Goal: Navigation & Orientation: Find specific page/section

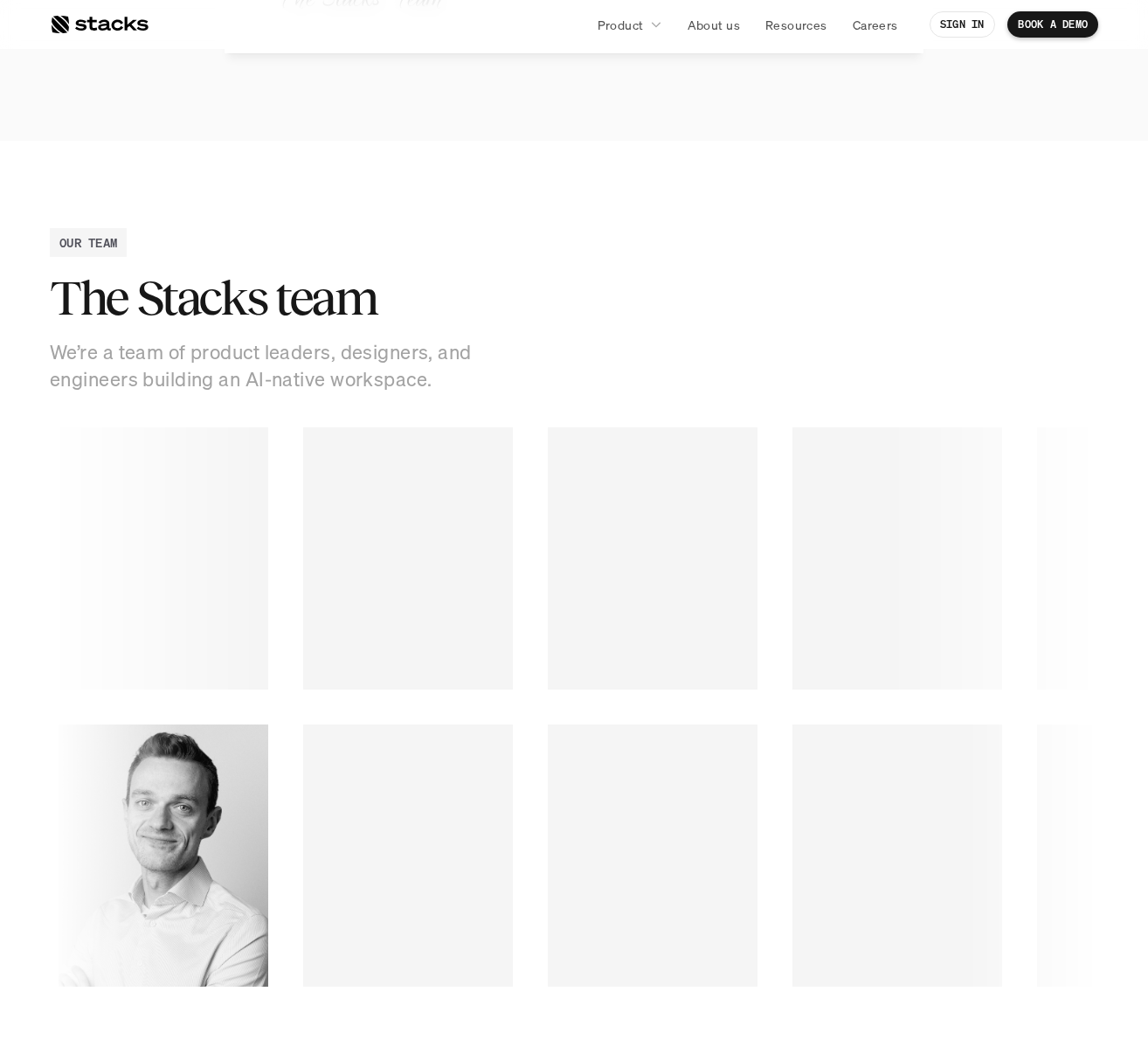
scroll to position [2053, 0]
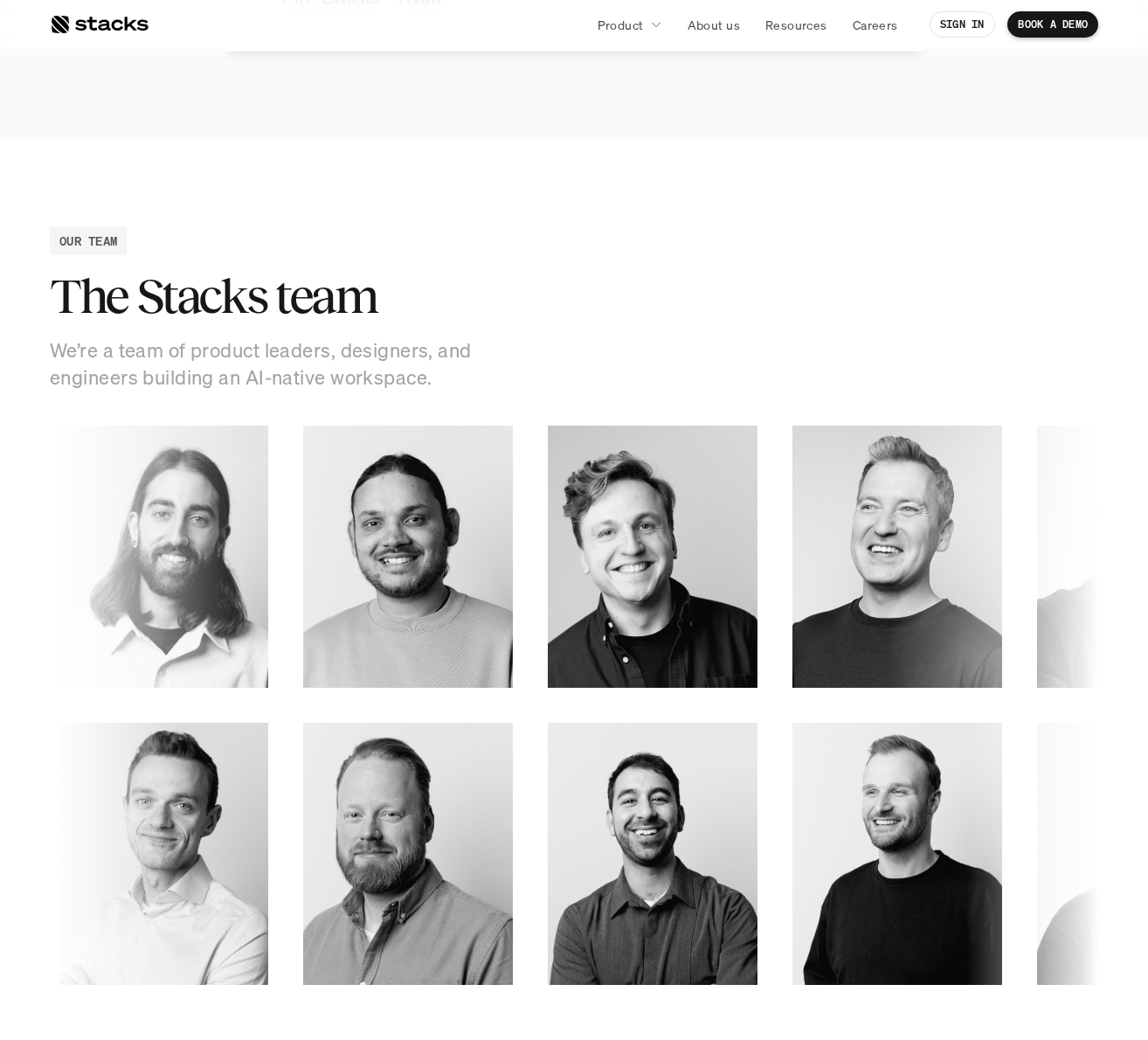
drag, startPoint x: 895, startPoint y: 545, endPoint x: 308, endPoint y: 522, distance: 587.5
click at [308, 522] on section "Engineering Ivan" at bounding box center [574, 556] width 1048 height 262
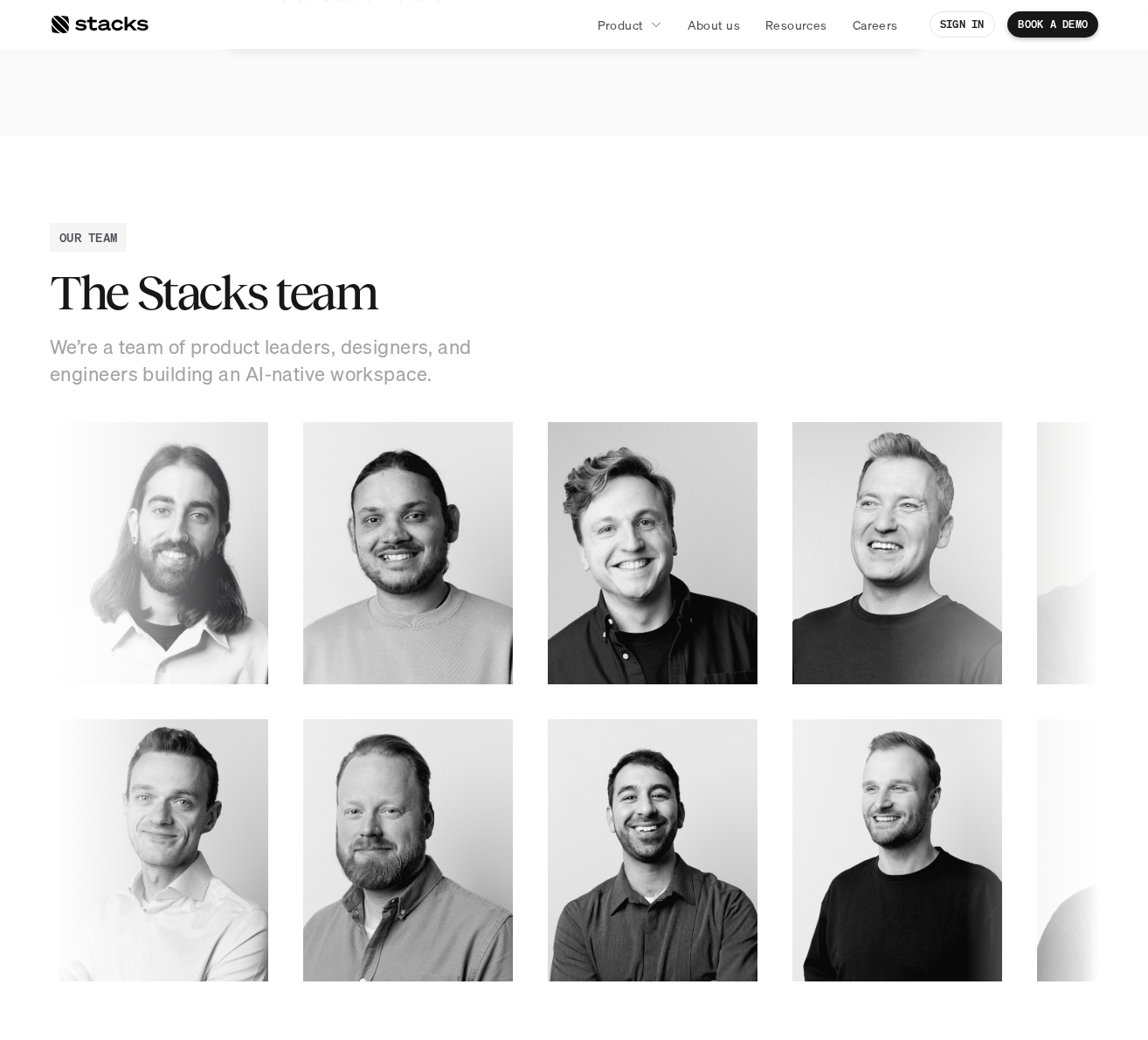
drag, startPoint x: 219, startPoint y: 872, endPoint x: 1016, endPoint y: 745, distance: 807.1
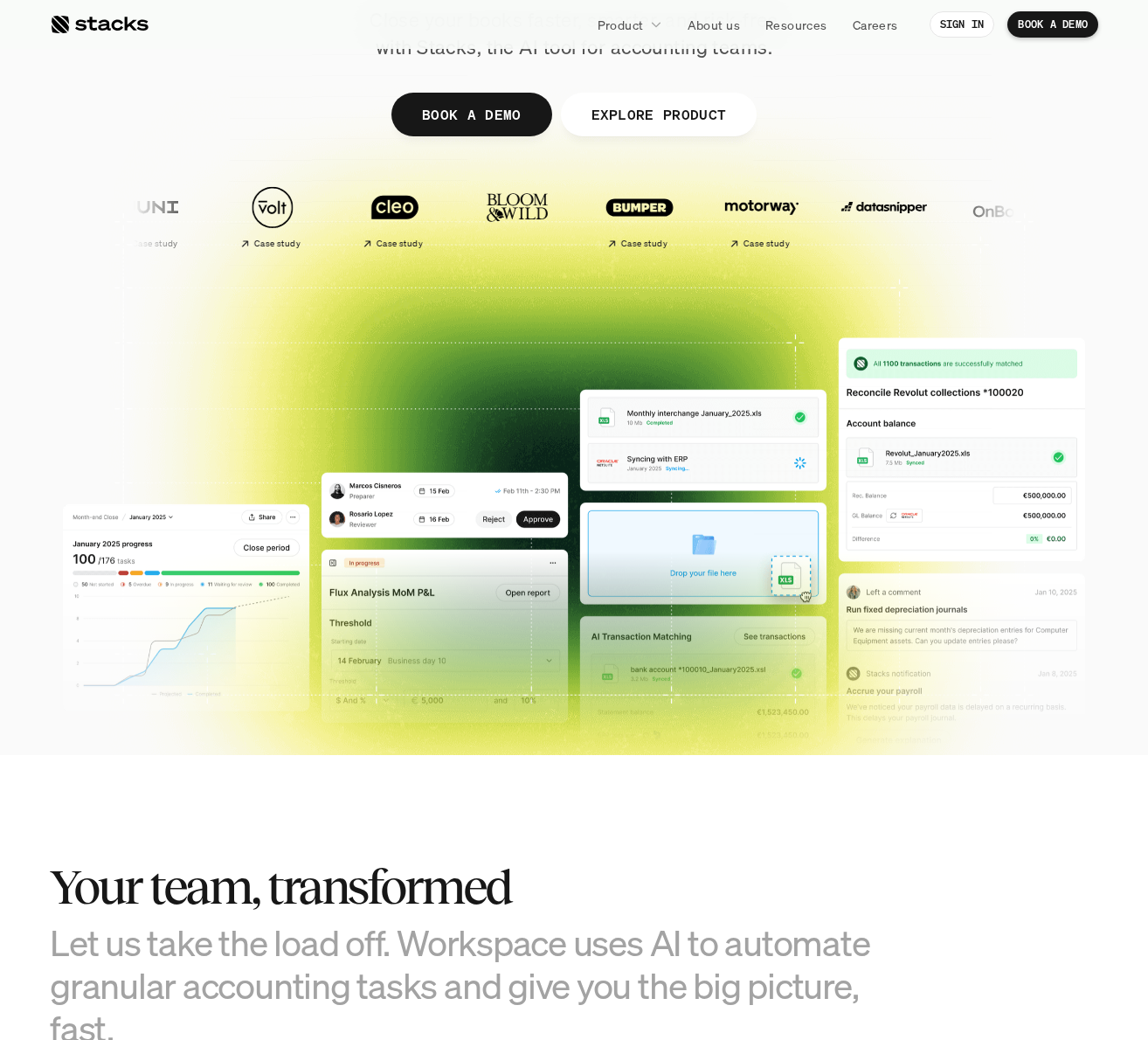
scroll to position [233, 0]
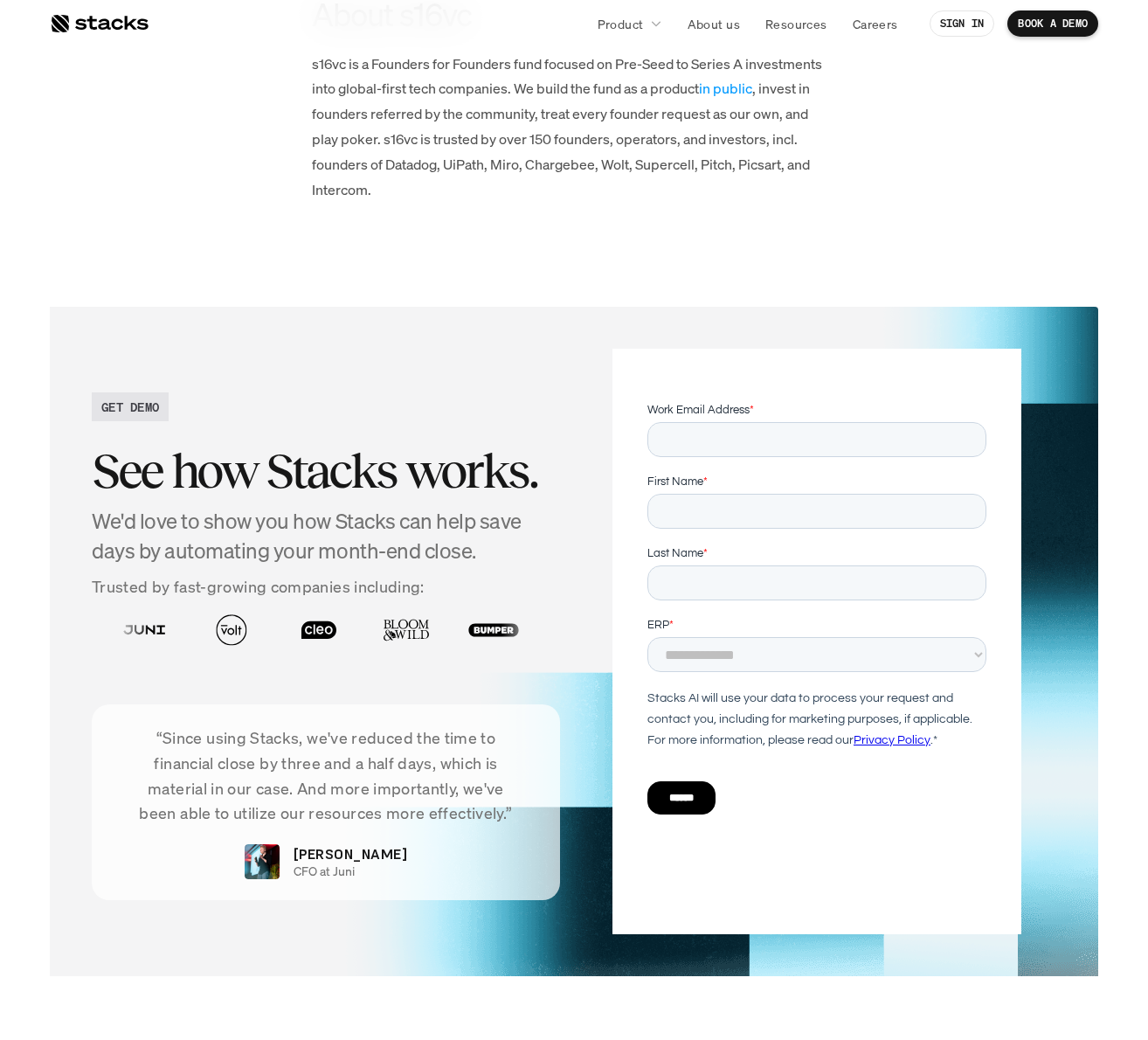
scroll to position [4681, 0]
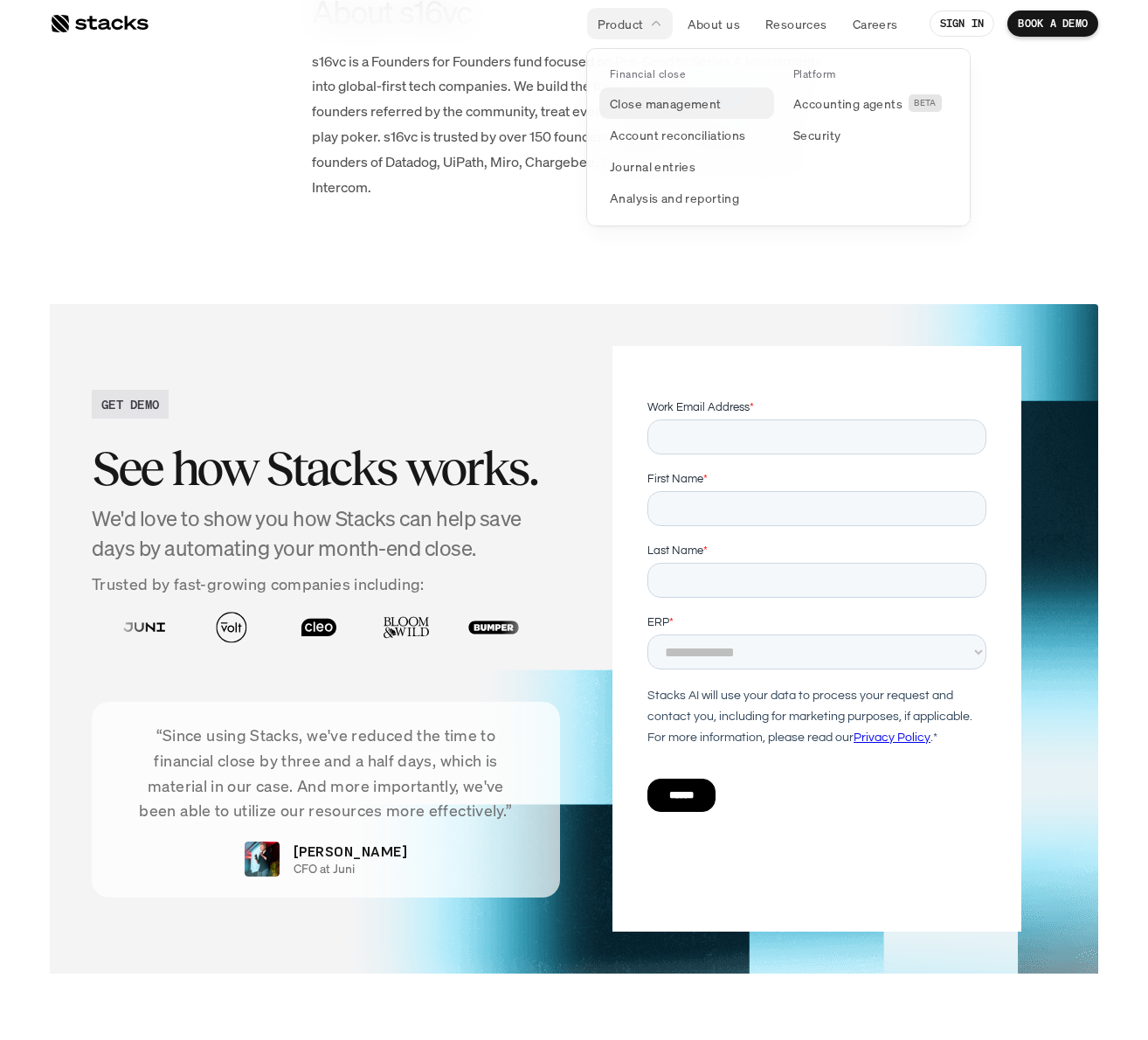
click at [644, 89] on link "Close management" at bounding box center [686, 103] width 175 height 31
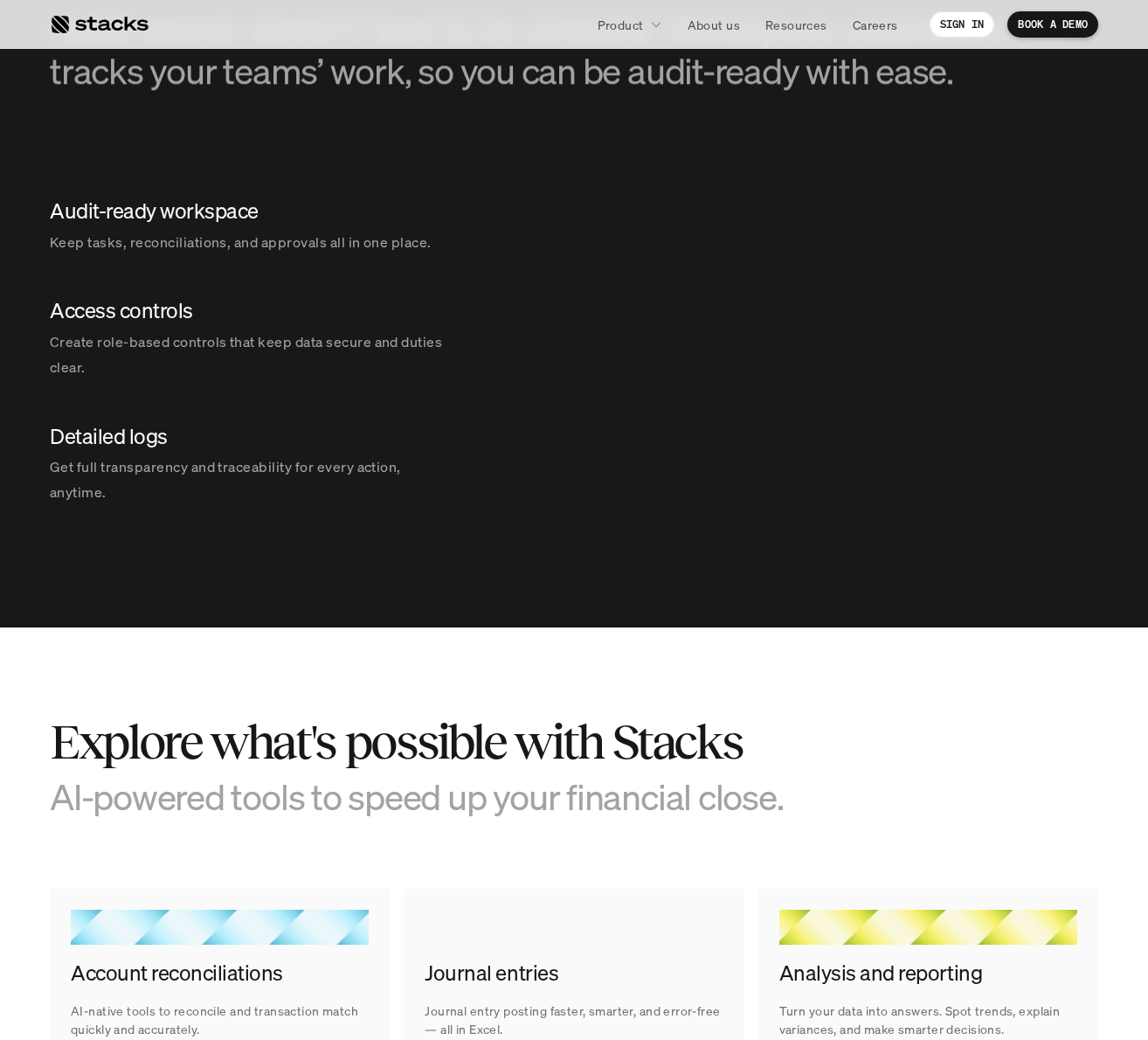
scroll to position [1703, 0]
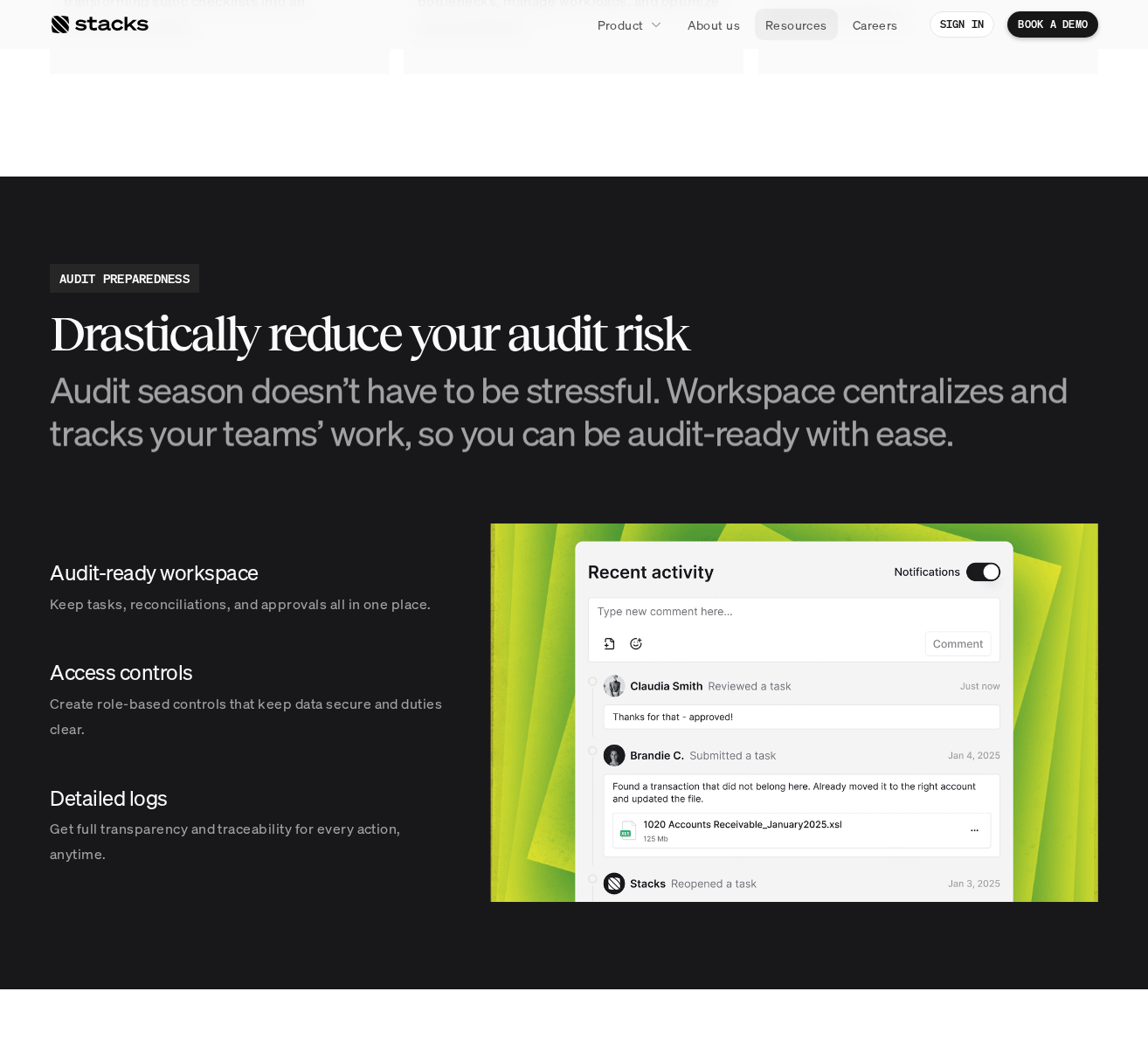
click at [802, 27] on p "Resources" at bounding box center [796, 24] width 62 height 18
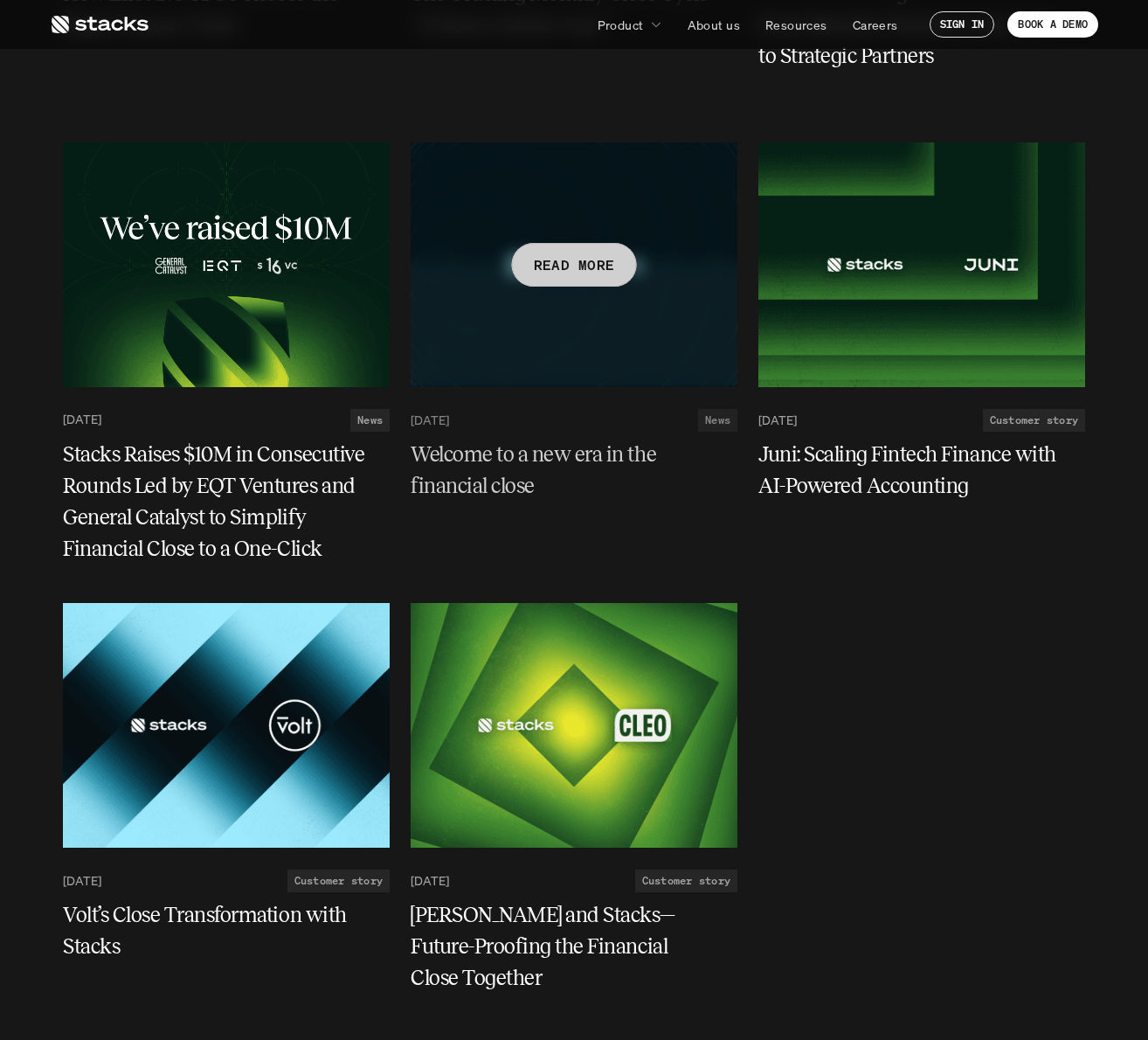
scroll to position [4777, 0]
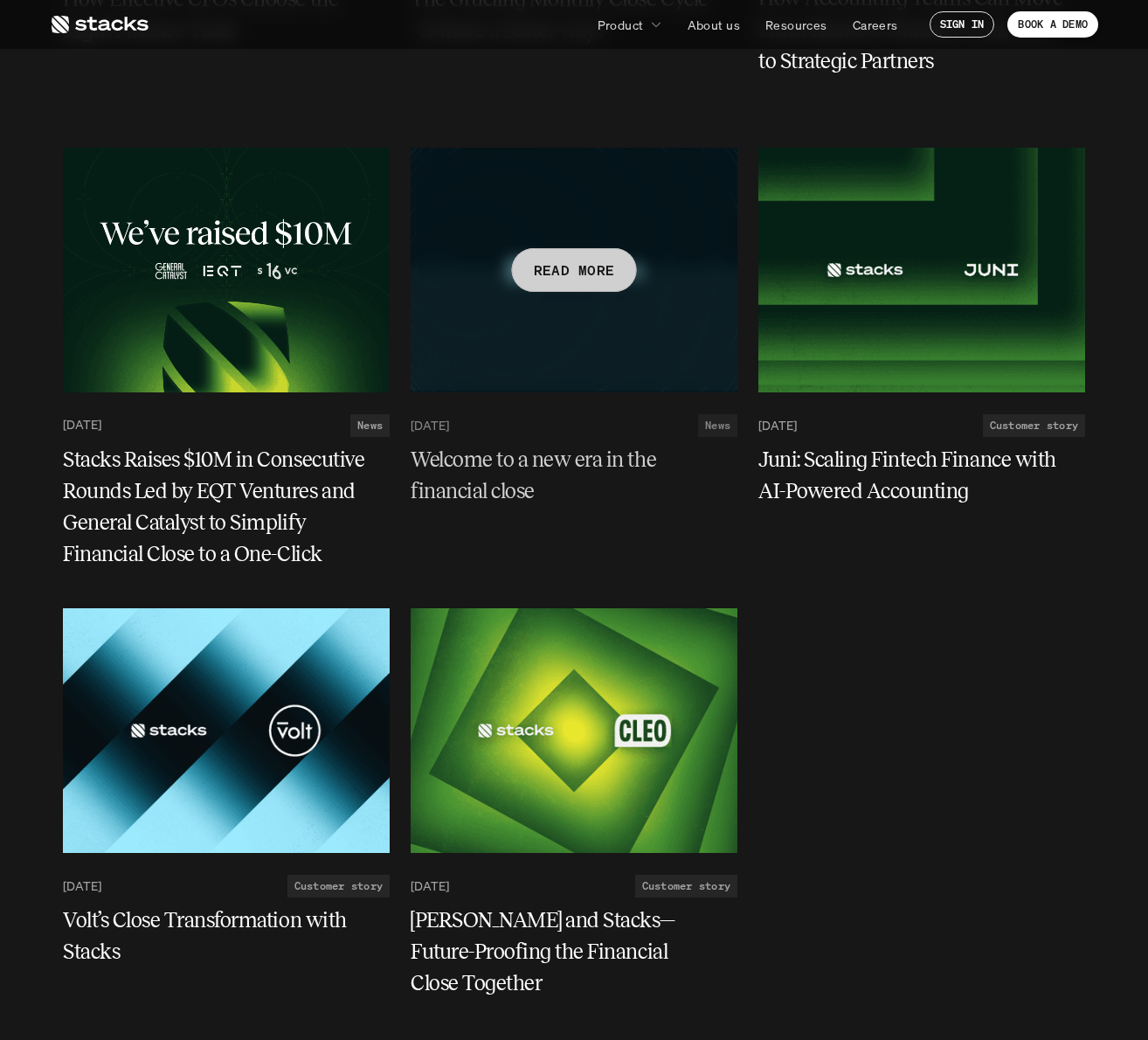
click at [611, 177] on div at bounding box center [574, 270] width 327 height 245
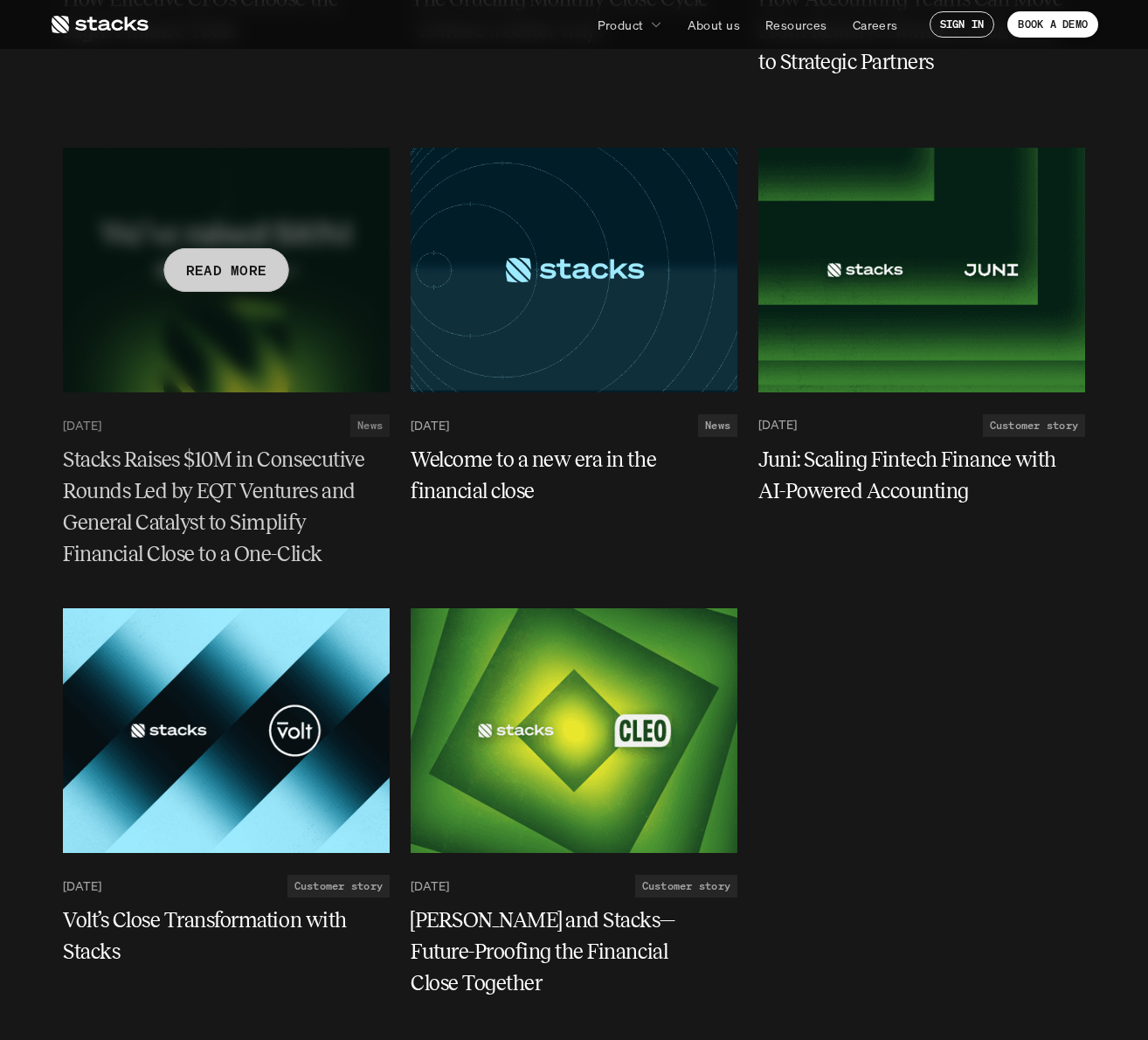
click at [273, 223] on div at bounding box center [226, 270] width 327 height 245
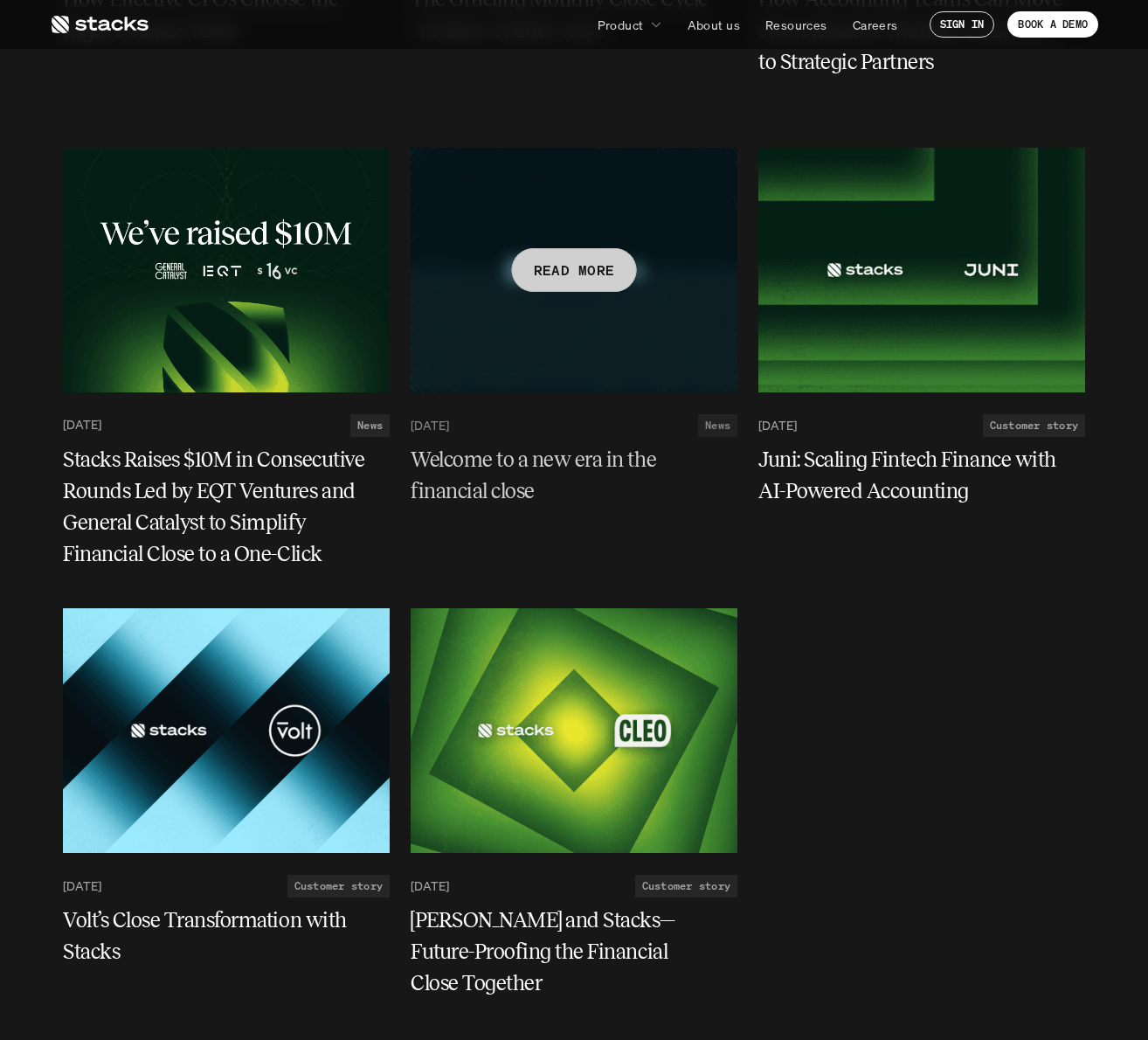
click at [593, 181] on div at bounding box center [574, 270] width 327 height 245
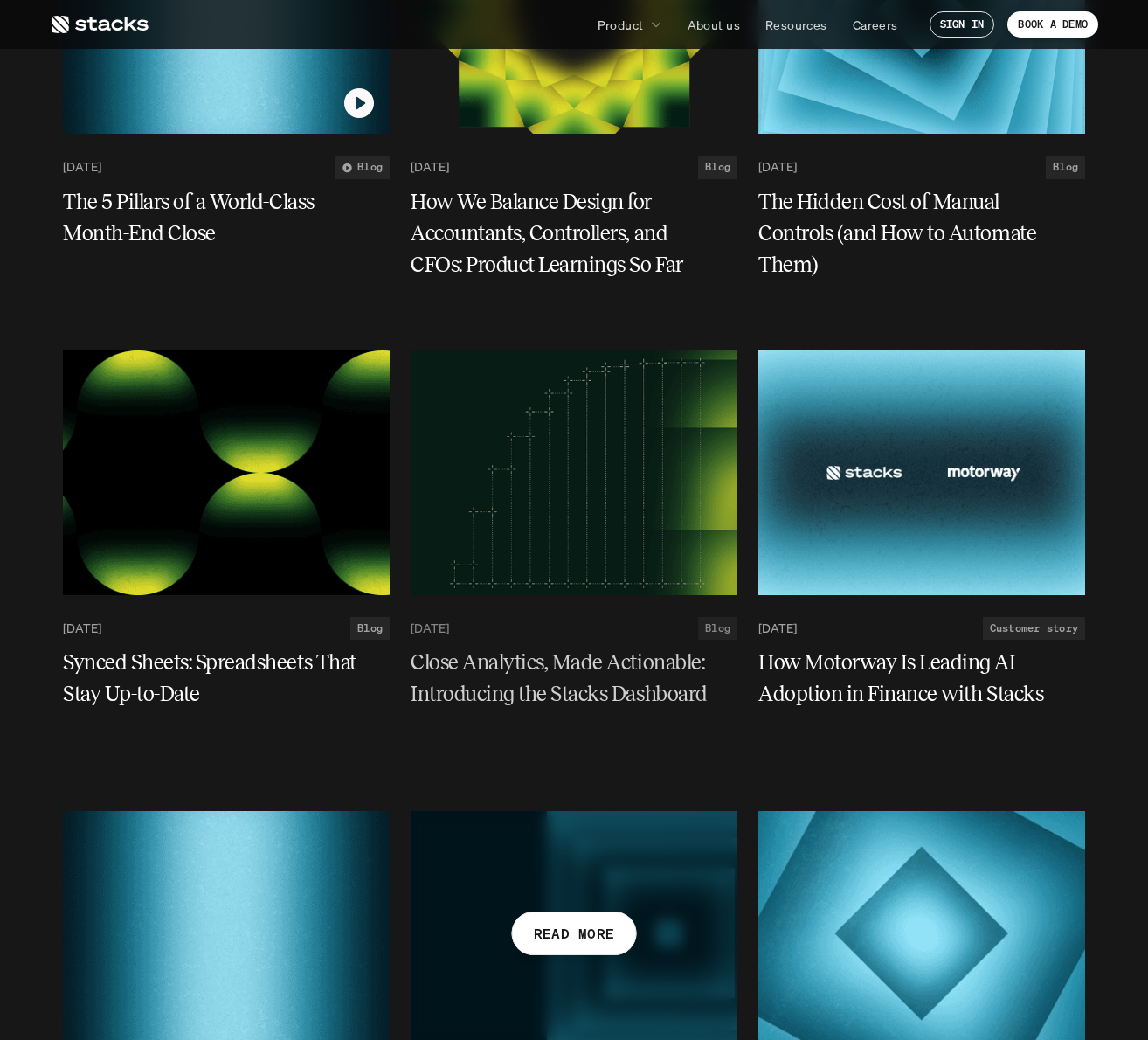
scroll to position [1188, 0]
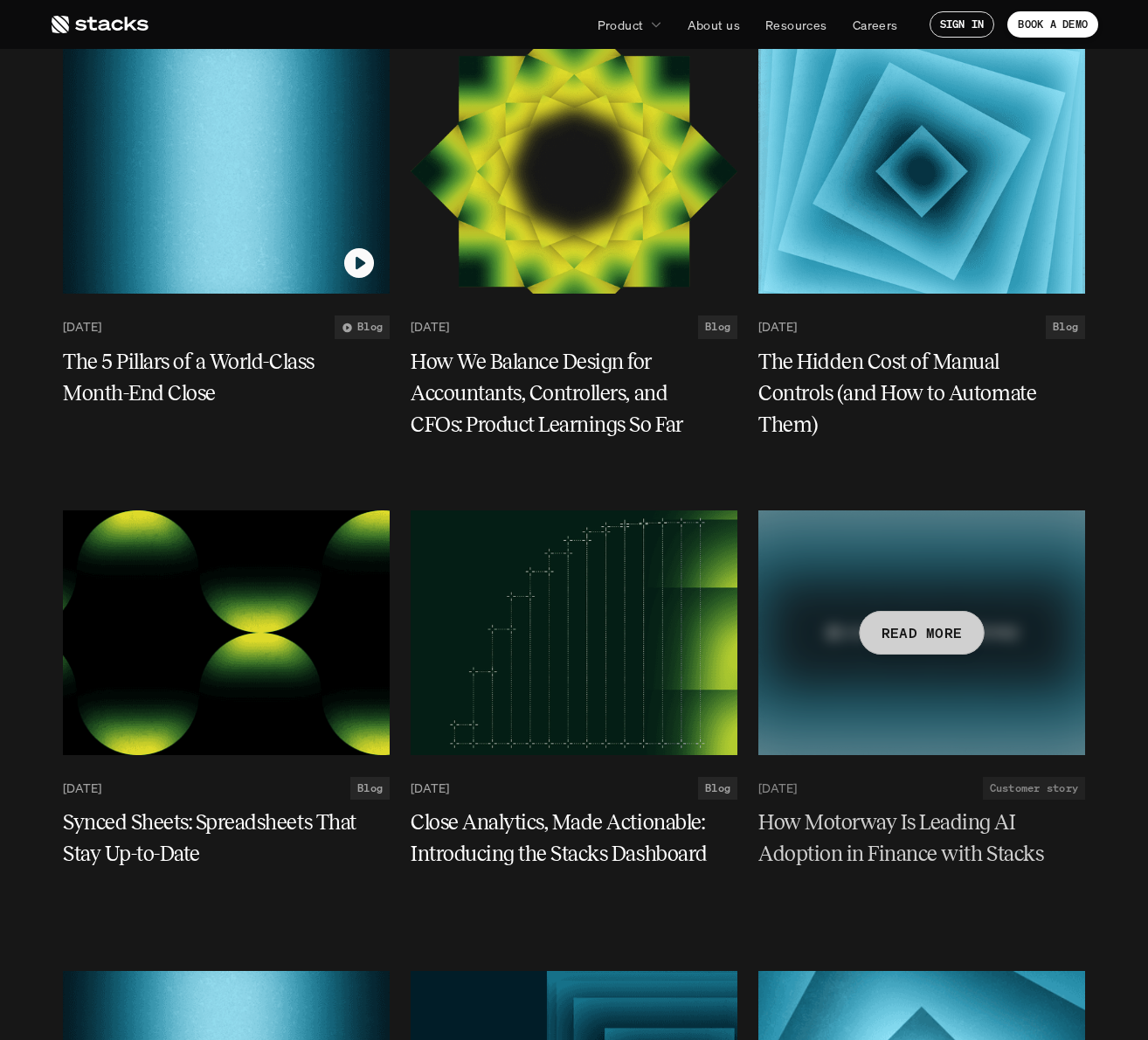
click at [887, 568] on div at bounding box center [922, 632] width 327 height 245
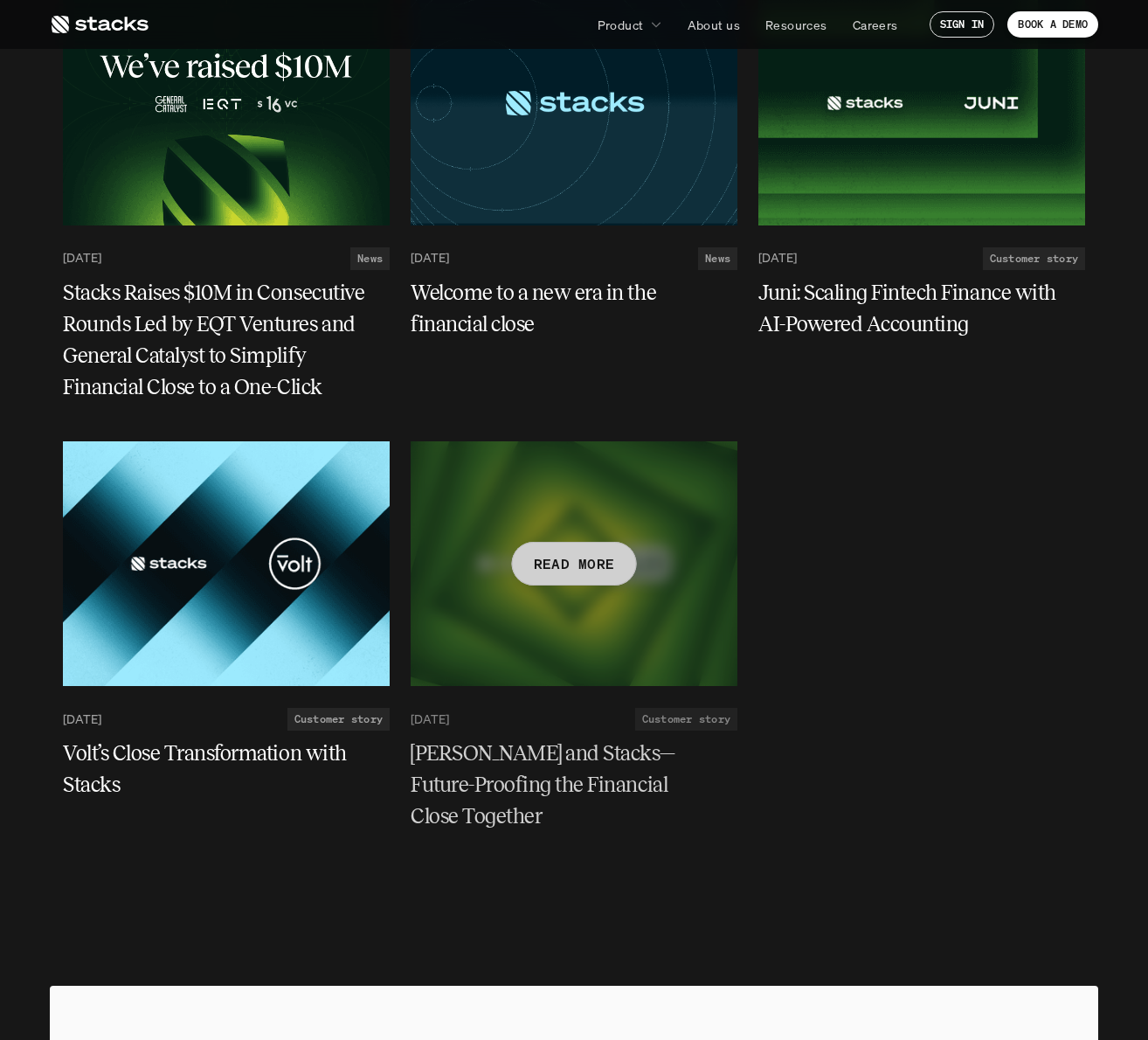
scroll to position [5137, 0]
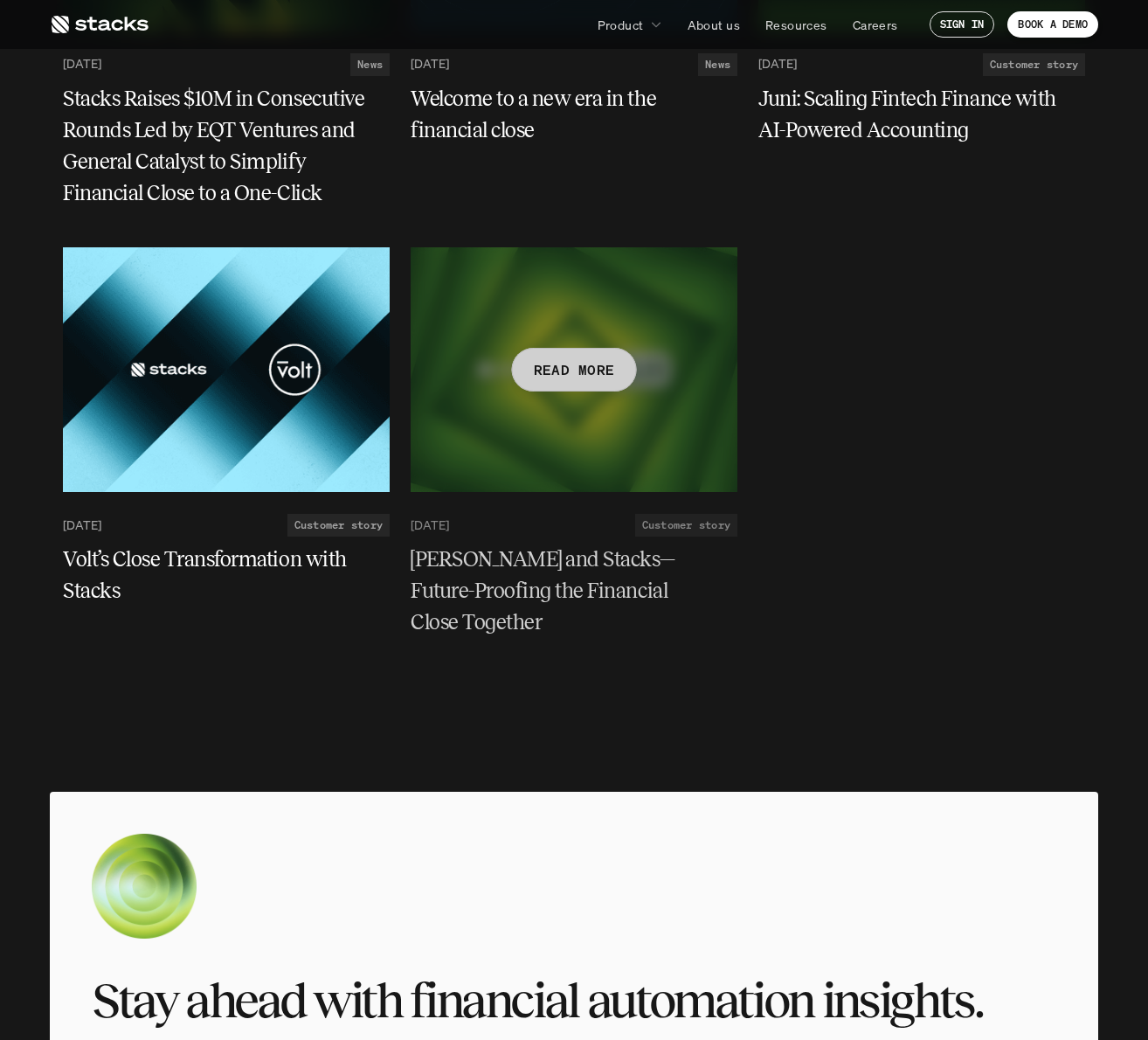
click at [664, 280] on div at bounding box center [574, 370] width 327 height 245
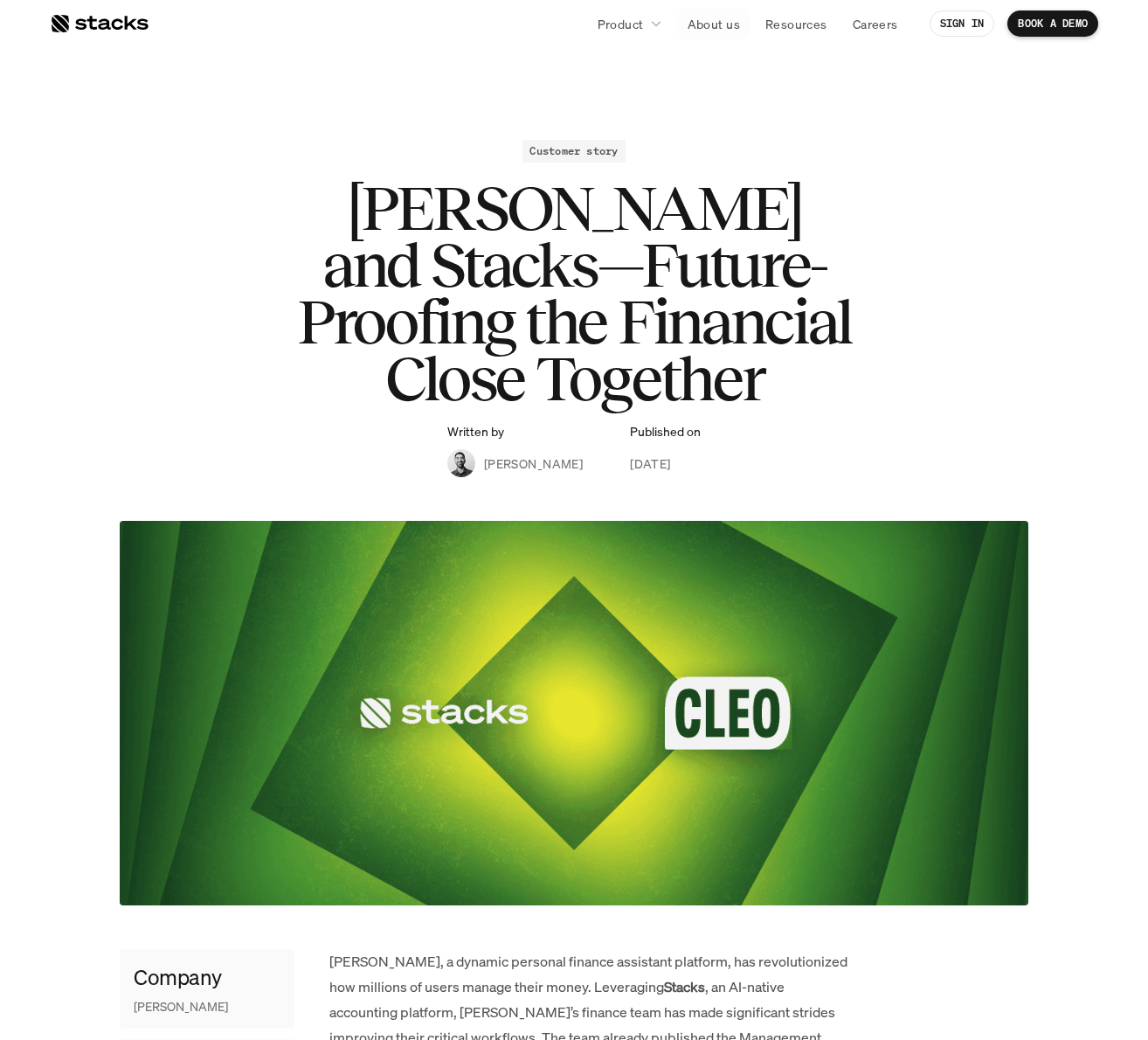
click at [719, 25] on p "About us" at bounding box center [713, 24] width 52 height 18
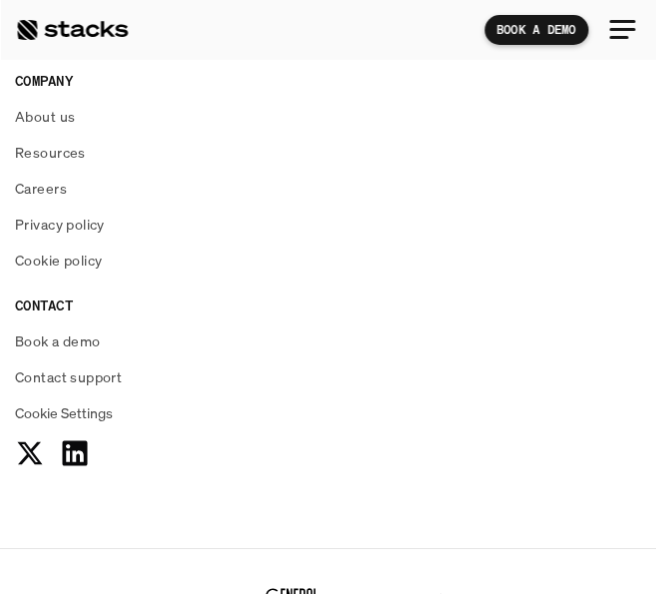
scroll to position [3126, 0]
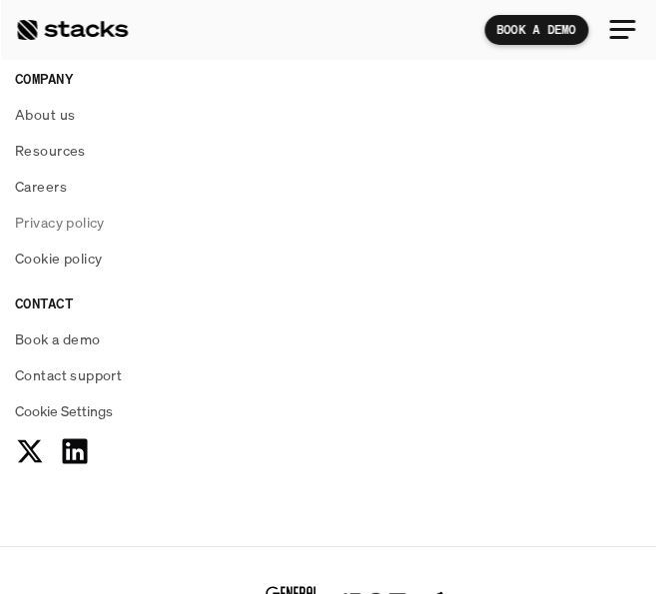
click at [44, 191] on p "Careers" at bounding box center [41, 186] width 52 height 21
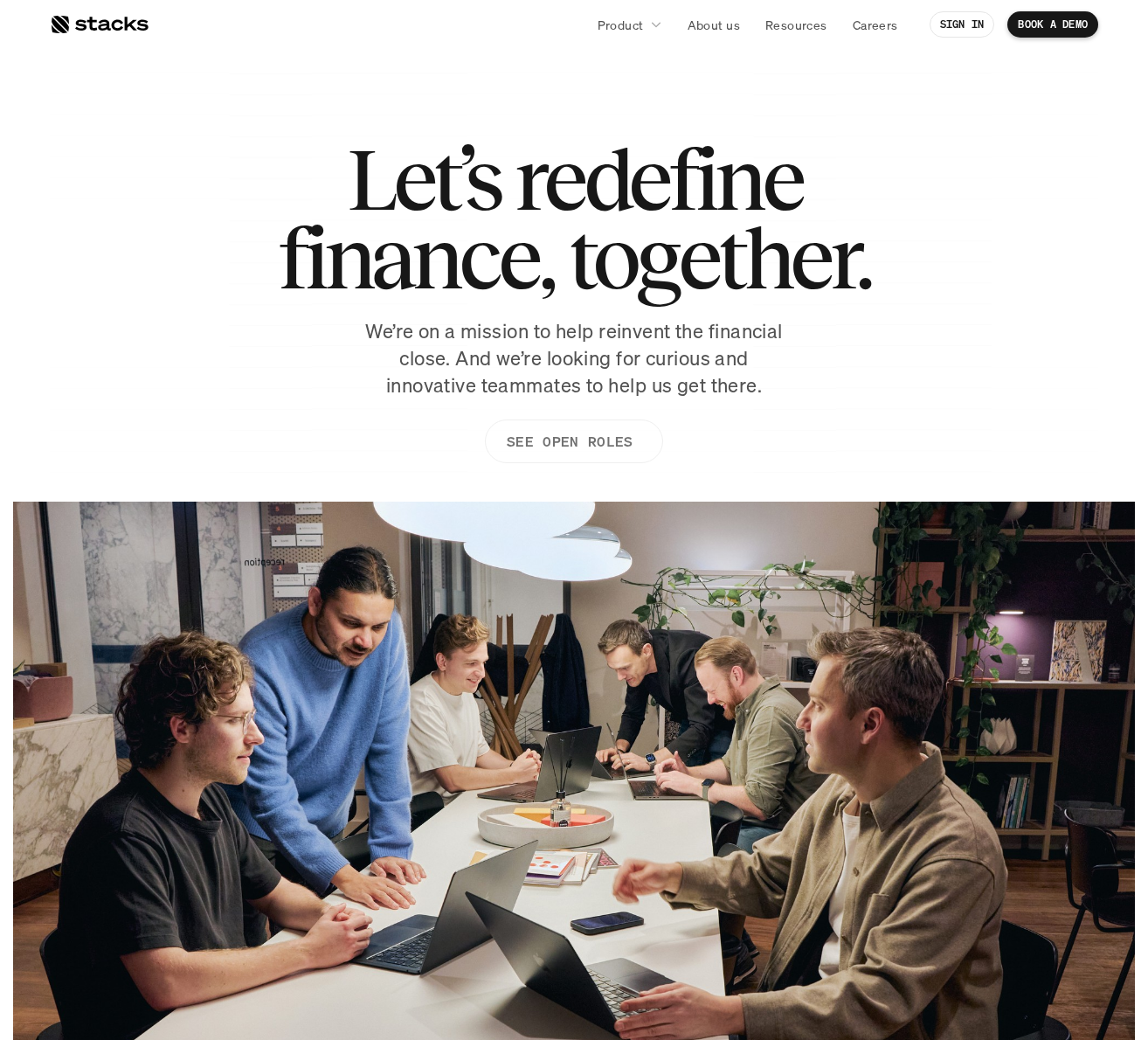
click at [588, 436] on p "SEE OPEN ROLES" at bounding box center [569, 441] width 126 height 25
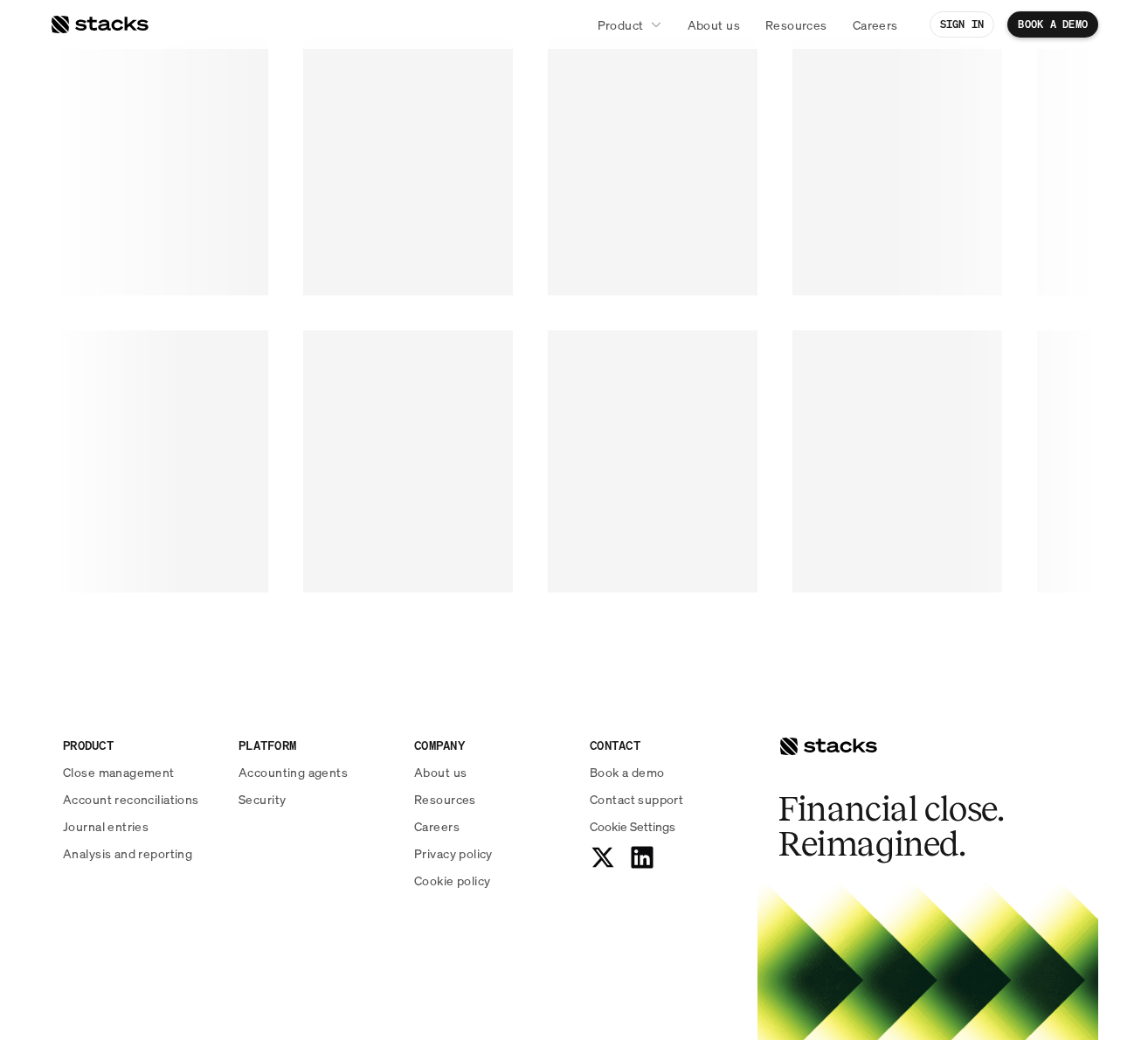
scroll to position [2379, 0]
